Goal: Transaction & Acquisition: Subscribe to service/newsletter

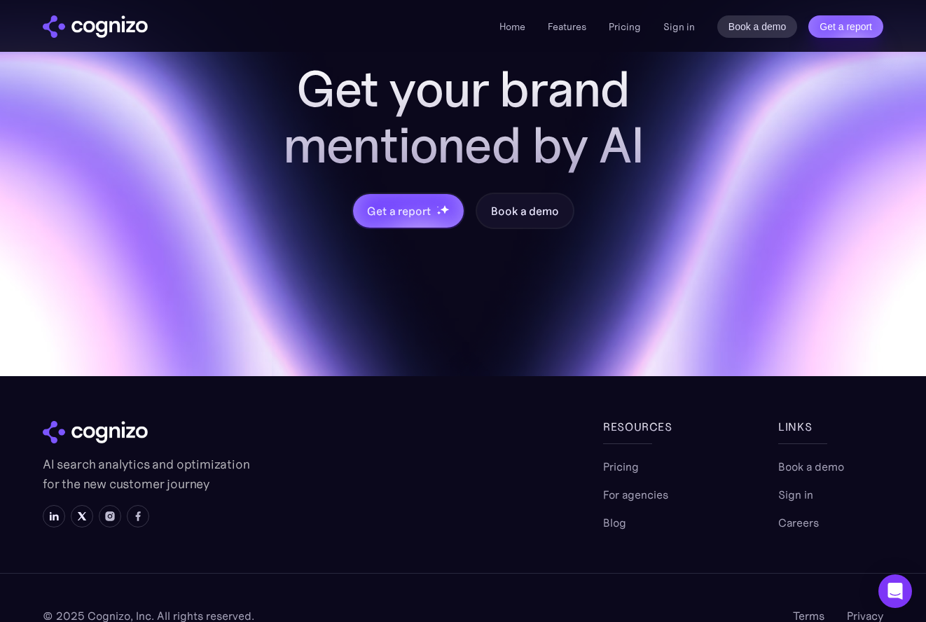
scroll to position [5552, 0]
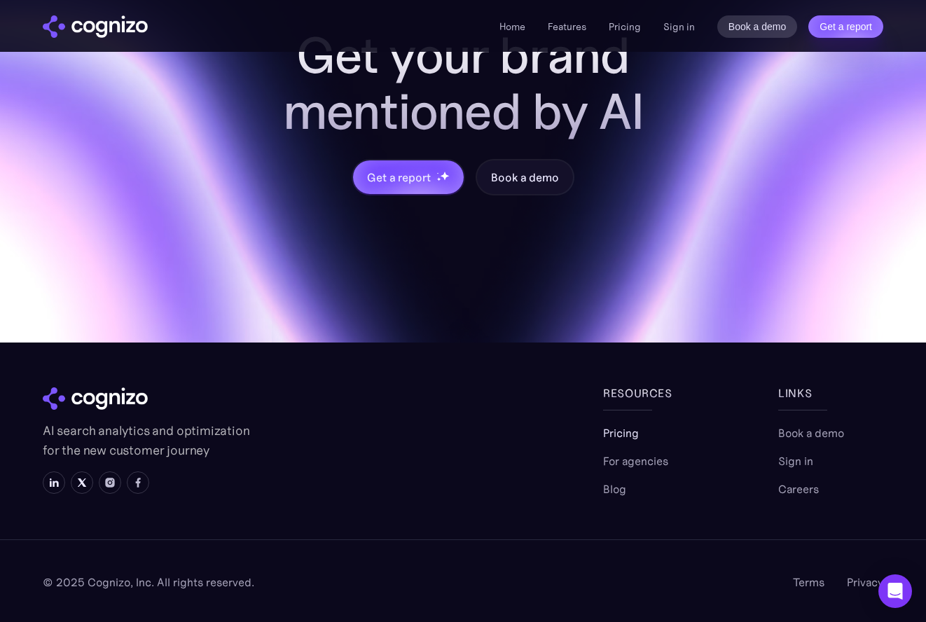
click at [622, 439] on link "Pricing" at bounding box center [621, 433] width 36 height 17
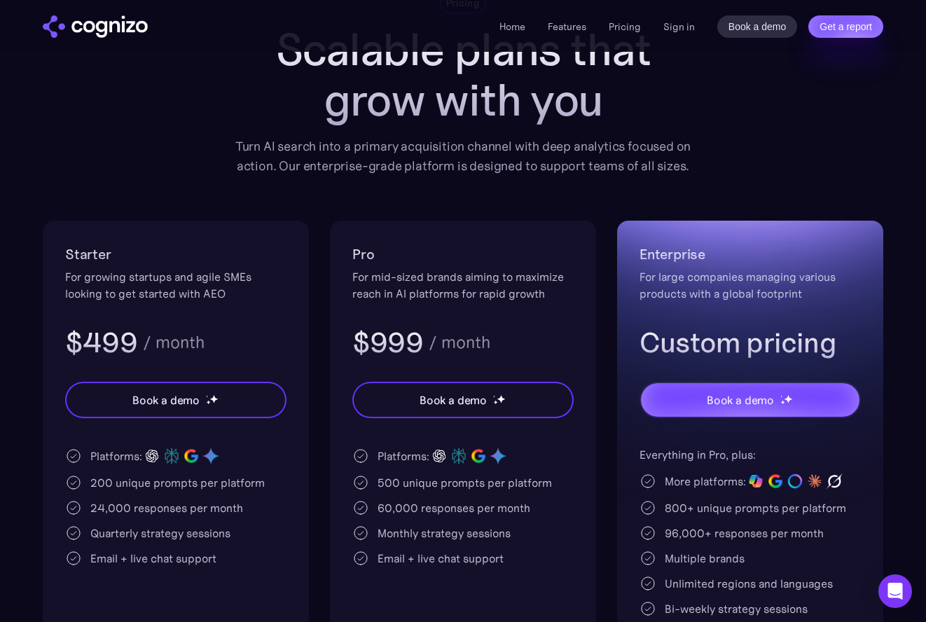
scroll to position [128, 0]
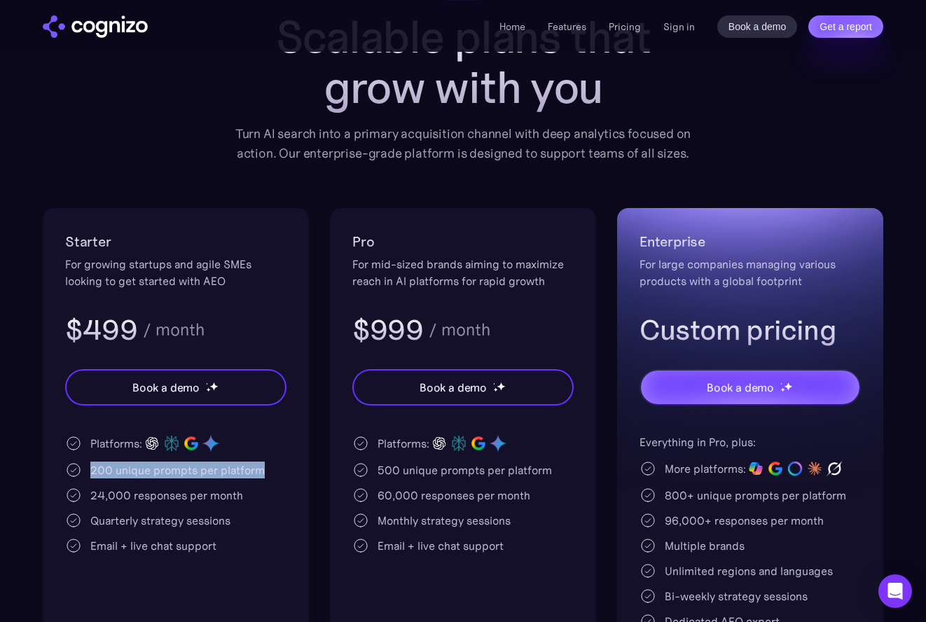
drag, startPoint x: 262, startPoint y: 474, endPoint x: 88, endPoint y: 473, distance: 173.8
click at [88, 473] on div "200 unique prompts per platform" at bounding box center [175, 470] width 221 height 17
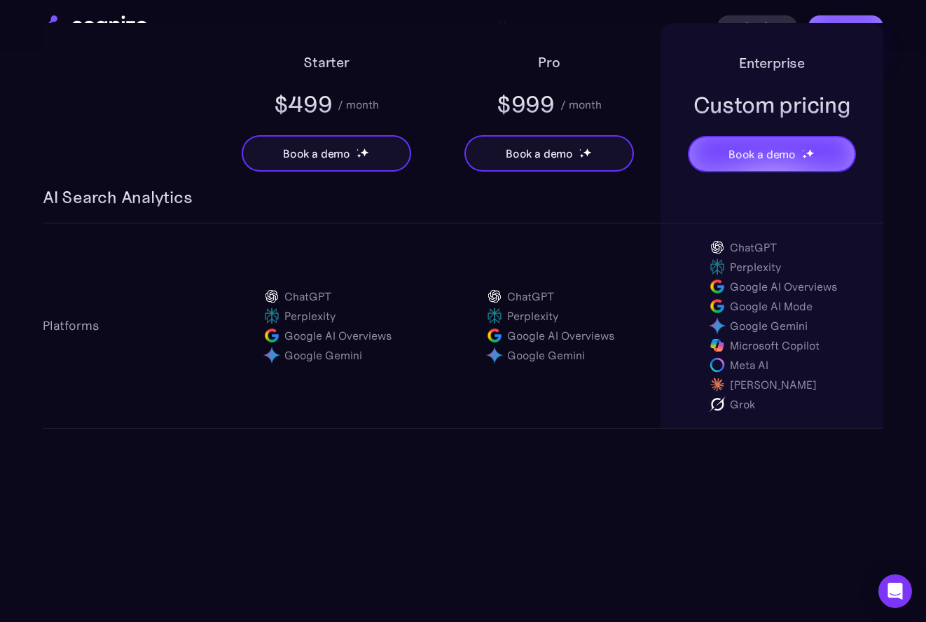
scroll to position [971, 0]
